Goal: Transaction & Acquisition: Purchase product/service

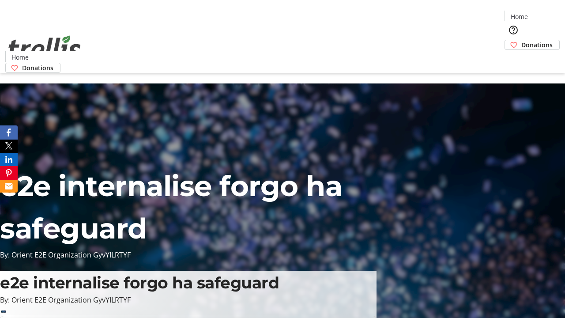
click at [522, 40] on span "Donations" at bounding box center [537, 44] width 31 height 9
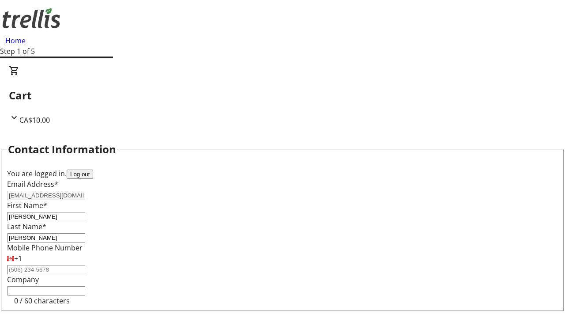
select select "BC"
select select "CA"
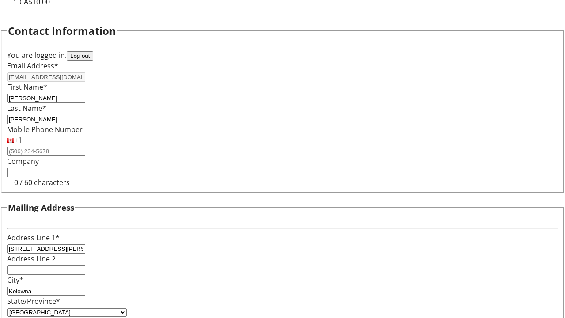
type input "V1Y 0C2"
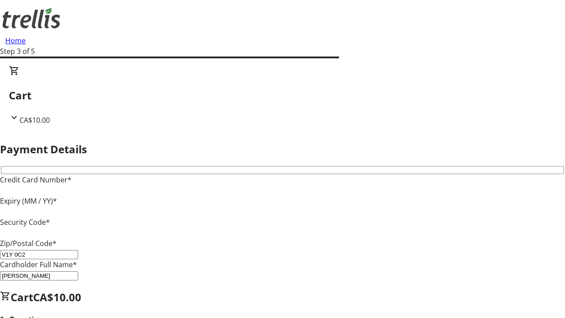
type input "V1Y 0C2"
